Goal: Use online tool/utility: Utilize a website feature to perform a specific function

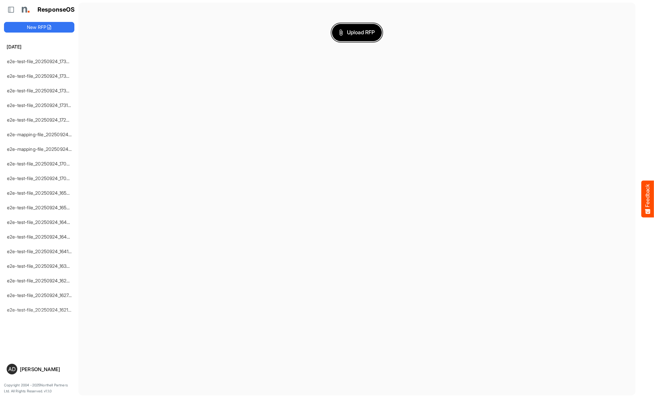
click at [357, 32] on span "Upload RFP" at bounding box center [357, 32] width 36 height 9
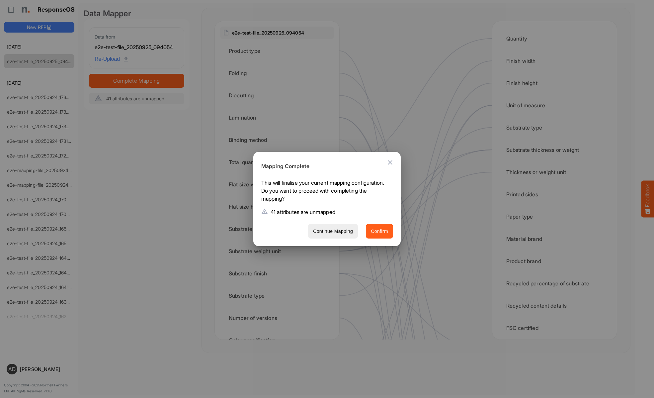
click at [371, 227] on span "Confirm" at bounding box center [379, 231] width 17 height 8
